Goal: Task Accomplishment & Management: Complete application form

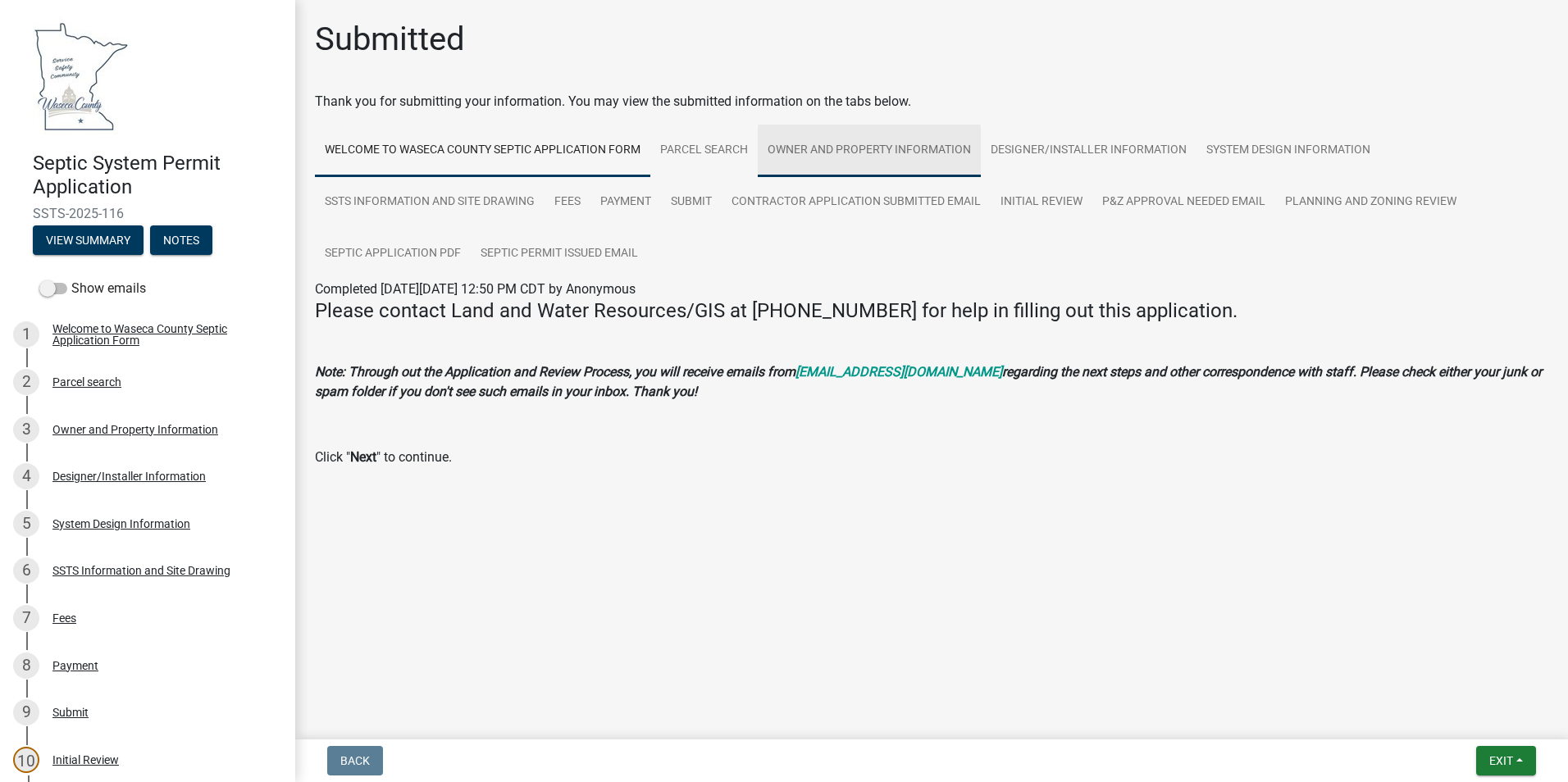
click at [907, 146] on link "Owner and Property Information" at bounding box center [869, 150] width 223 height 52
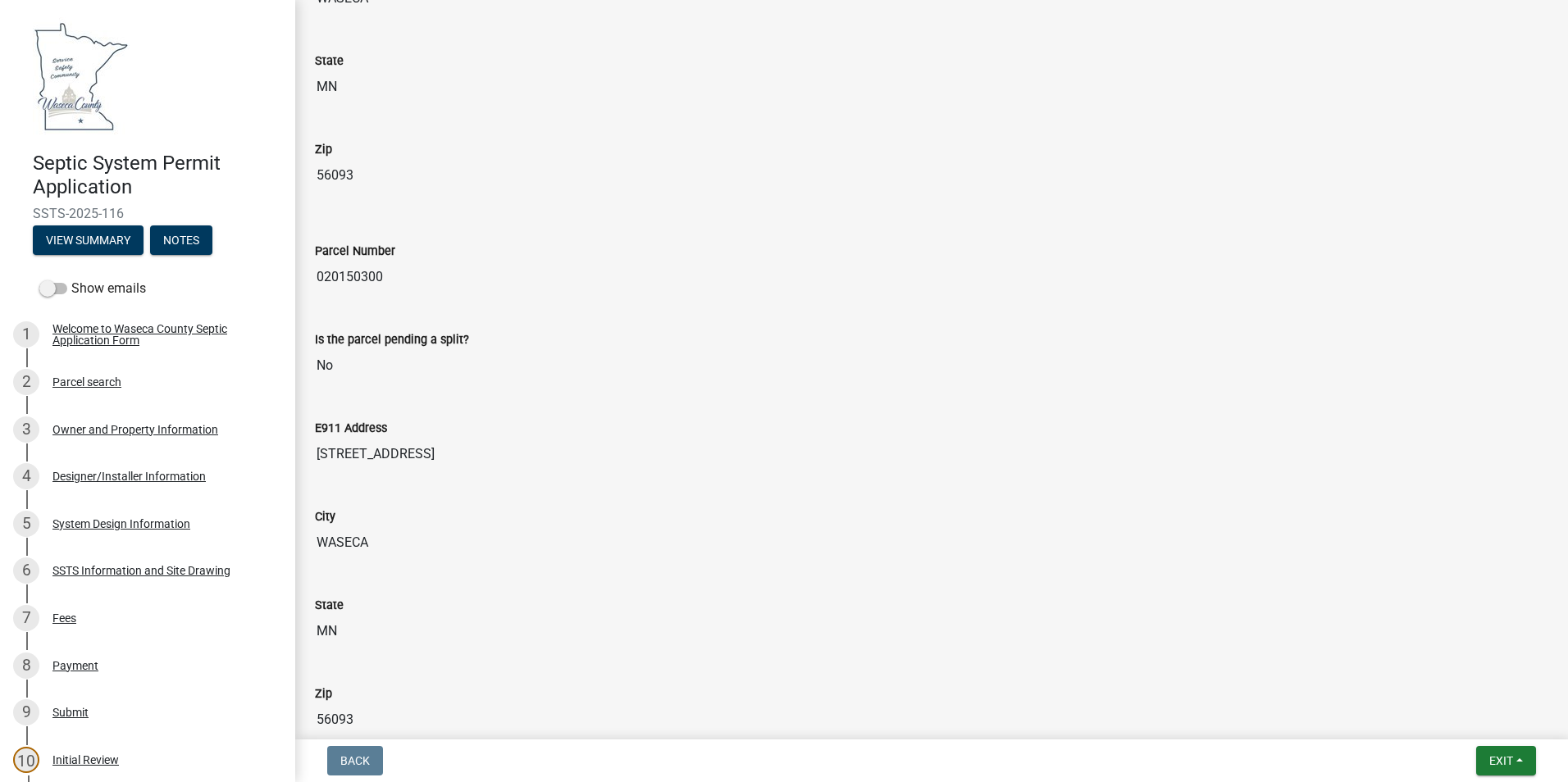
scroll to position [1230, 0]
